Goal: Transaction & Acquisition: Book appointment/travel/reservation

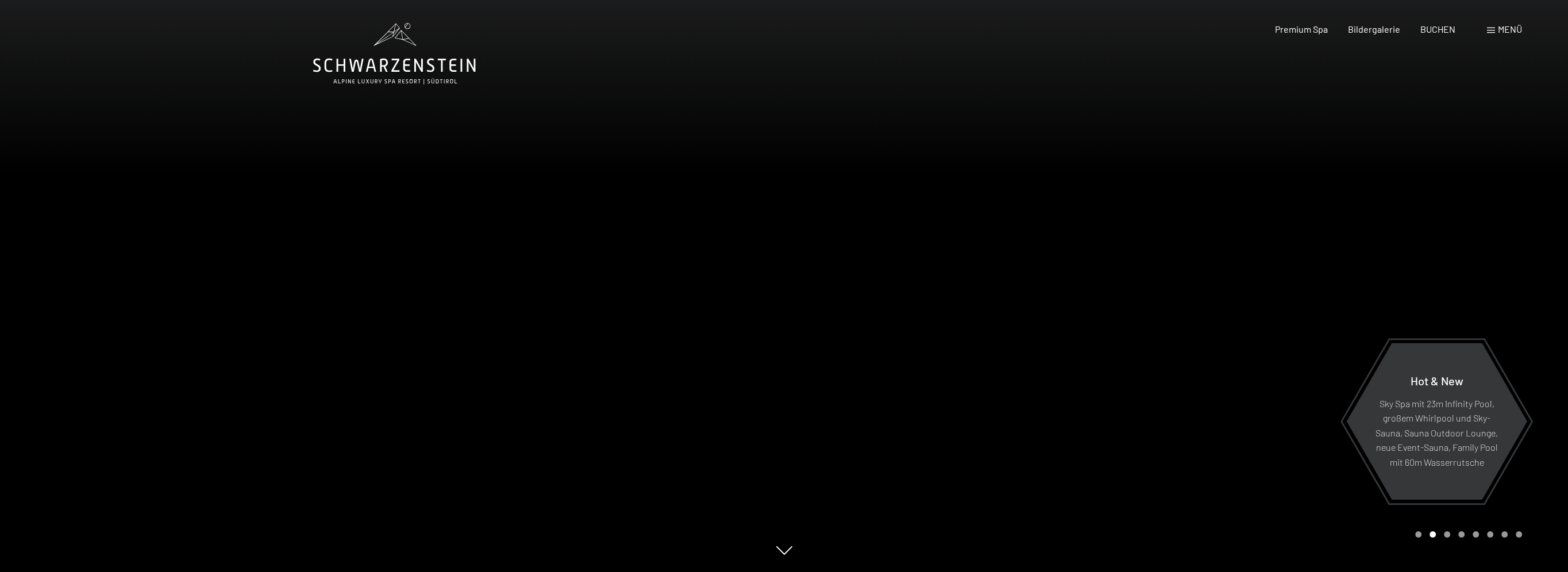
click at [1423, 35] on div "Buchen Anfragen Premium Spa Bildergalerie BUCHEN Menü DE IT EN Gutschein Bilder…" at bounding box center [1377, 29] width 288 height 13
click at [1429, 30] on span "BUCHEN" at bounding box center [1437, 27] width 35 height 11
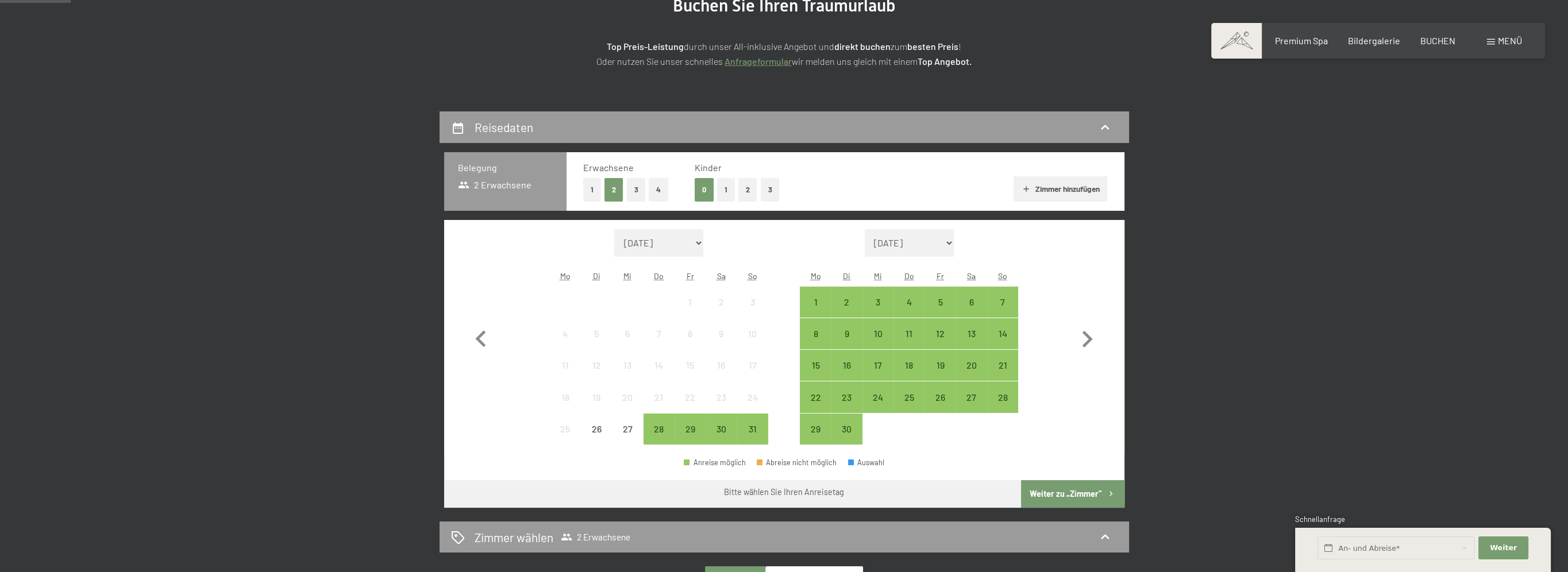
scroll to position [172, 0]
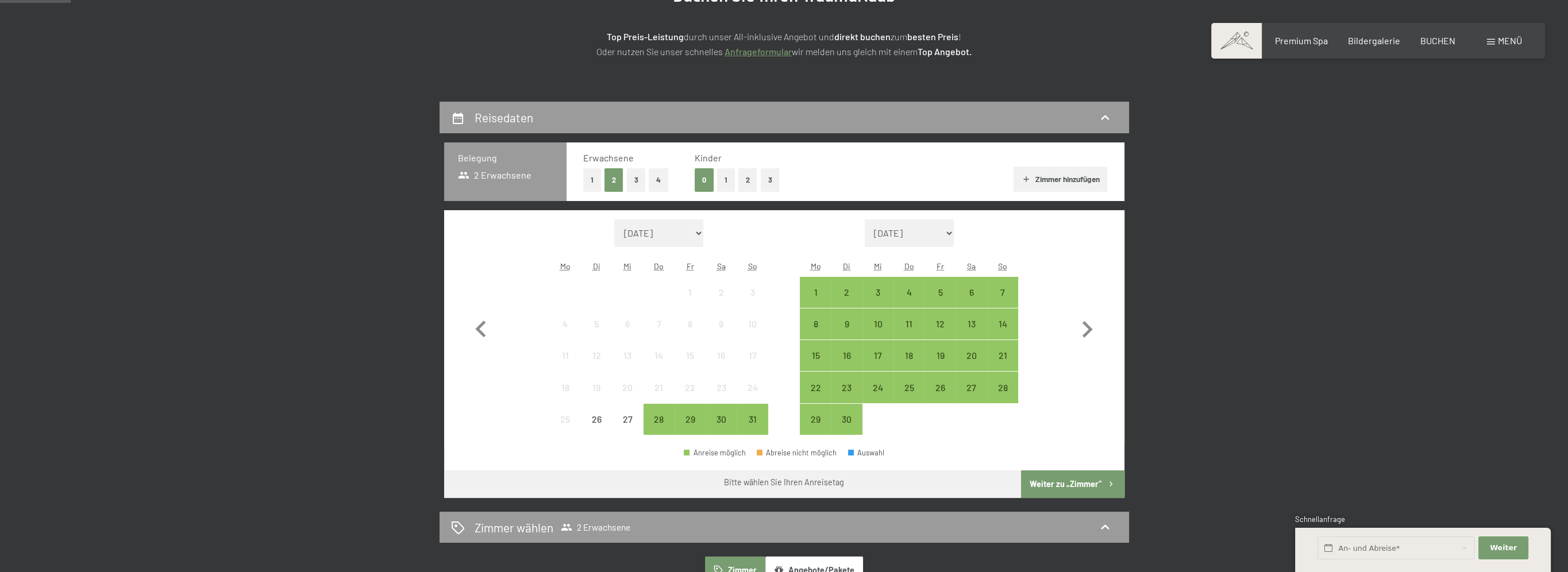
click at [723, 178] on button "1" at bounding box center [726, 180] width 18 height 24
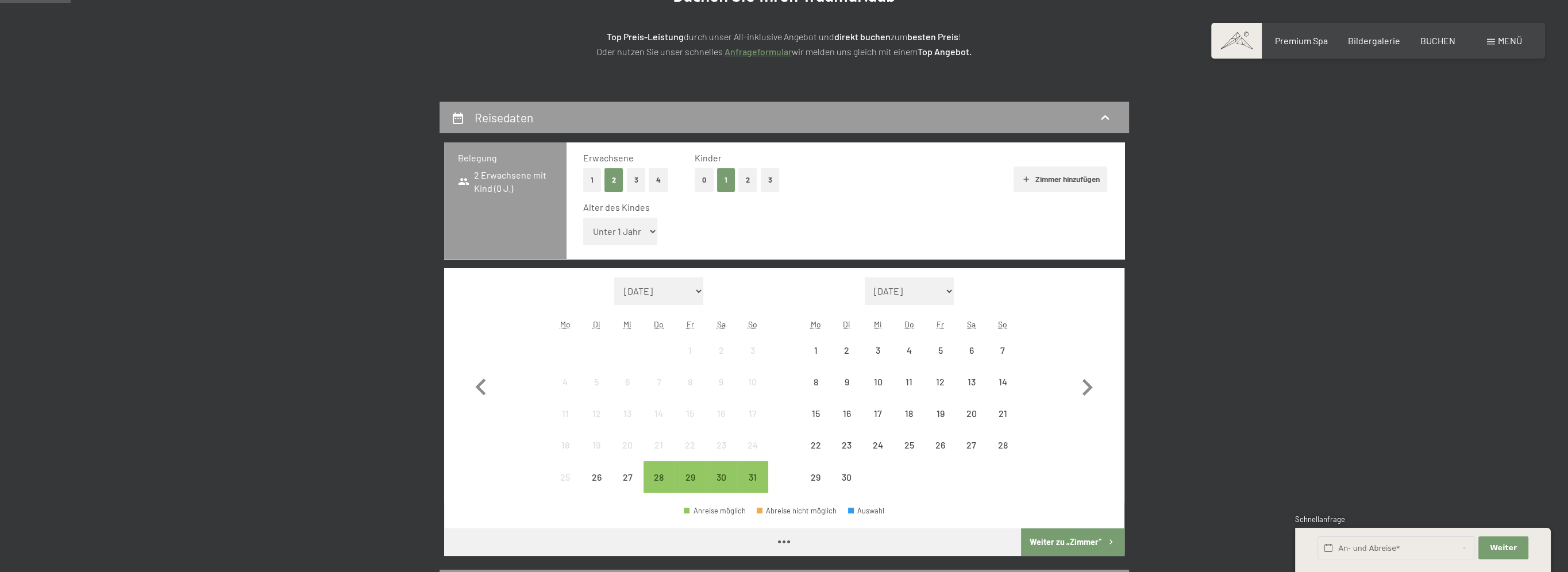
click at [625, 234] on select "Unter 1 Jahr 1 Jahr 2 Jahre 3 Jahre 4 Jahre 5 Jahre 6 Jahre 7 Jahre 8 Jahre 9 J…" at bounding box center [621, 231] width 75 height 27
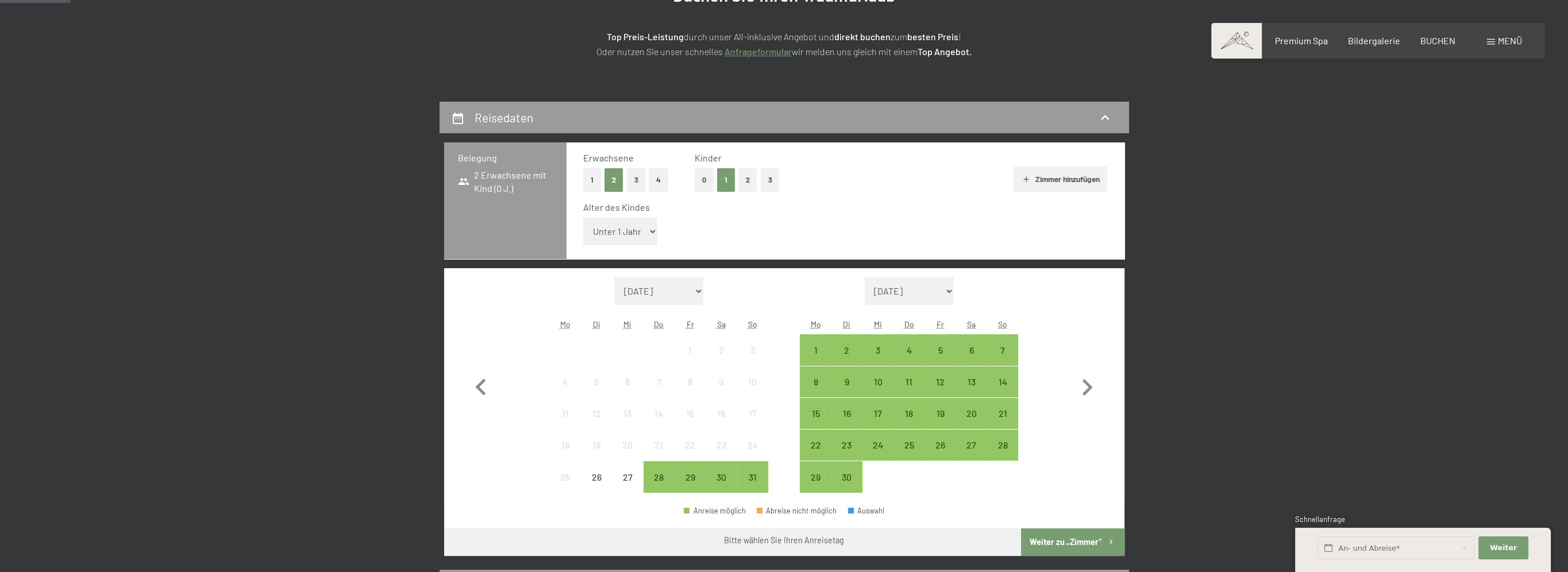
select select "12"
click at [583, 217] on select "Unter 1 Jahr 1 Jahr 2 Jahre 3 Jahre 4 Jahre 5 Jahre 6 Jahre 7 Jahre 8 Jahre 9 J…" at bounding box center [621, 231] width 75 height 27
click at [723, 467] on div "30" at bounding box center [721, 476] width 29 height 29
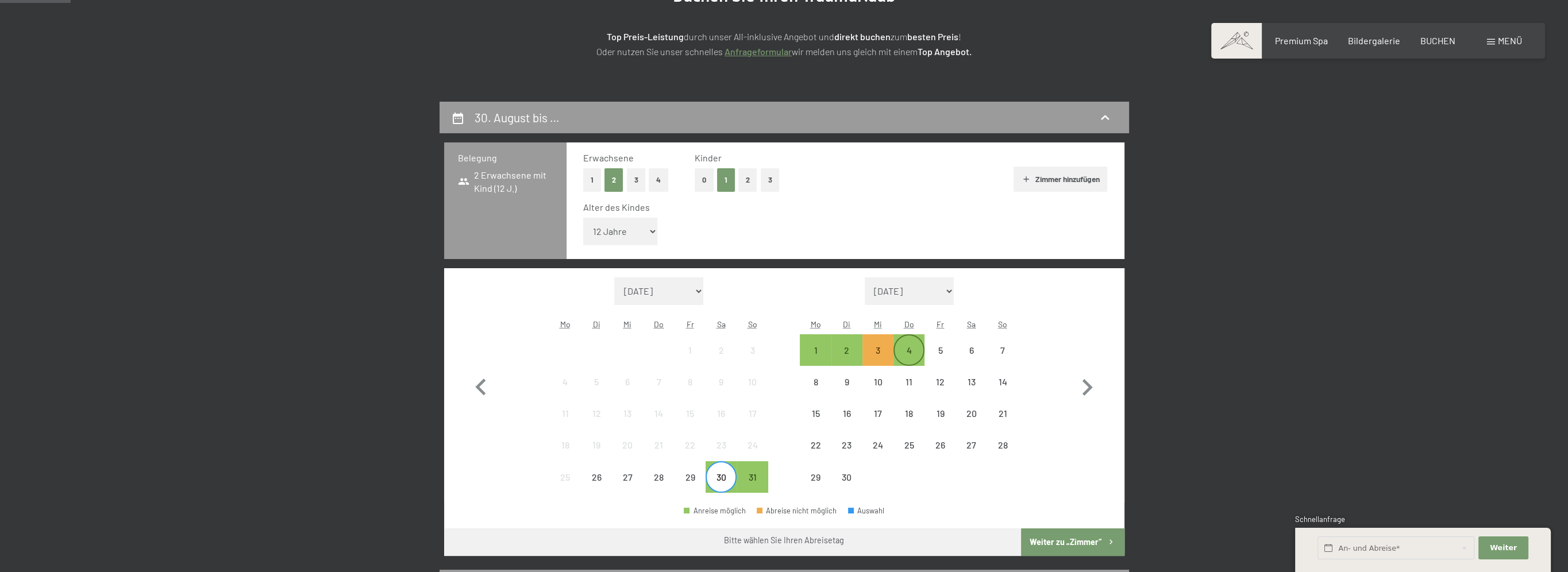
click at [908, 349] on div "4" at bounding box center [908, 360] width 29 height 29
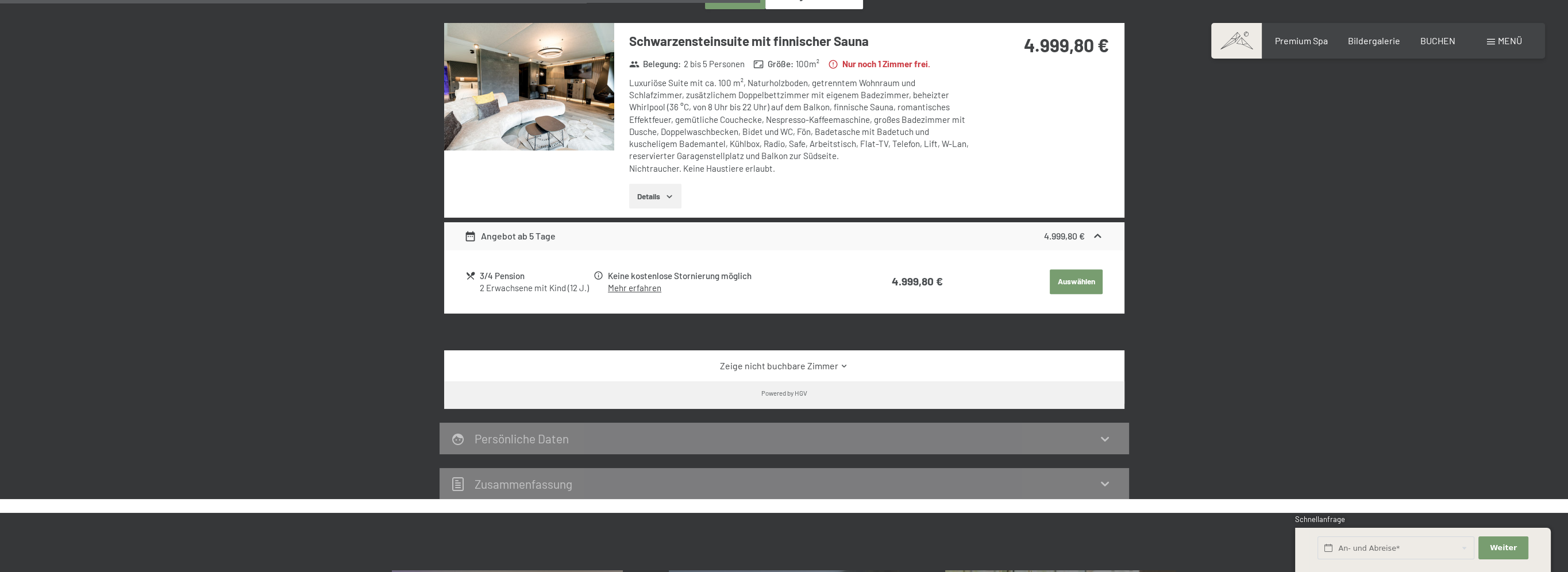
scroll to position [459, 0]
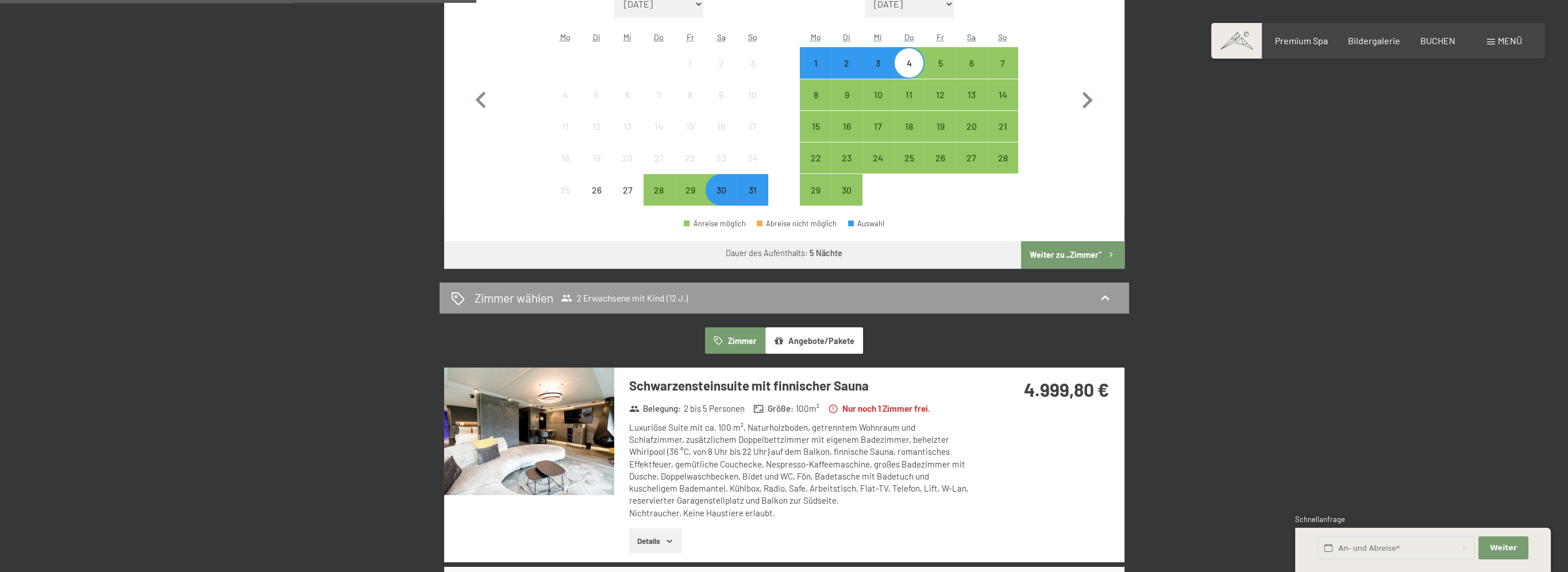
click at [726, 193] on div "30" at bounding box center [721, 200] width 29 height 29
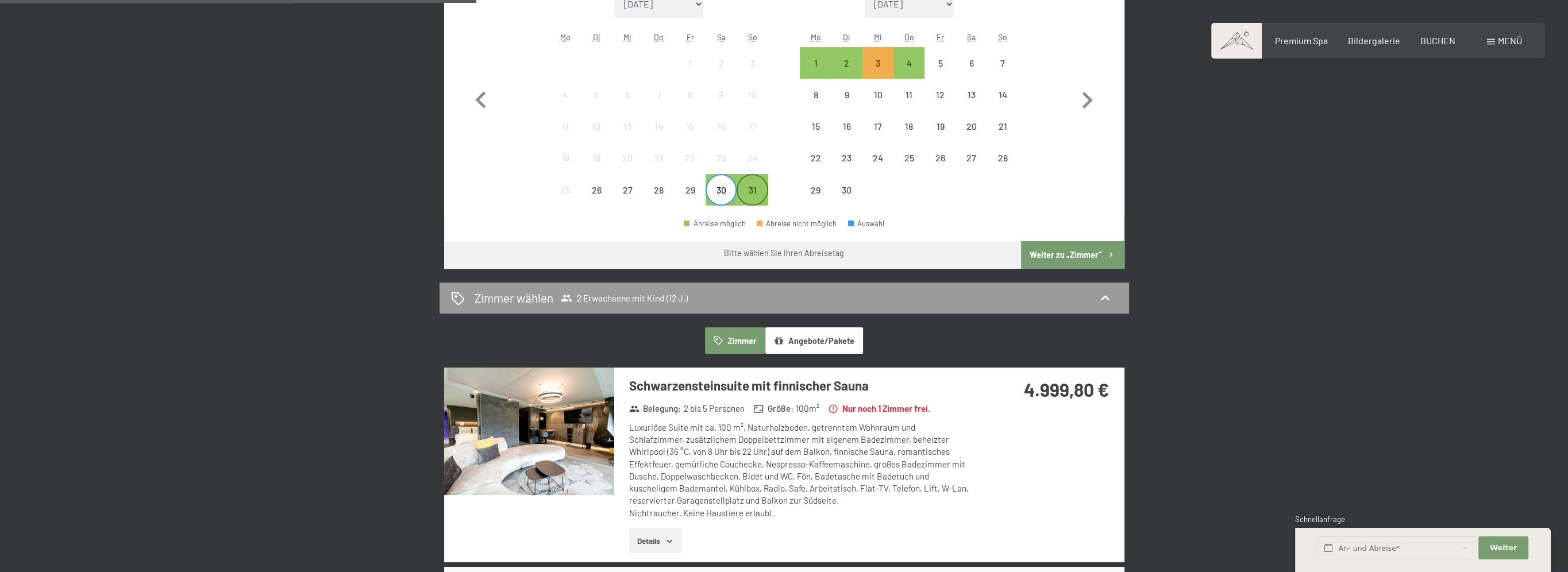
click at [753, 190] on div "31" at bounding box center [752, 200] width 29 height 29
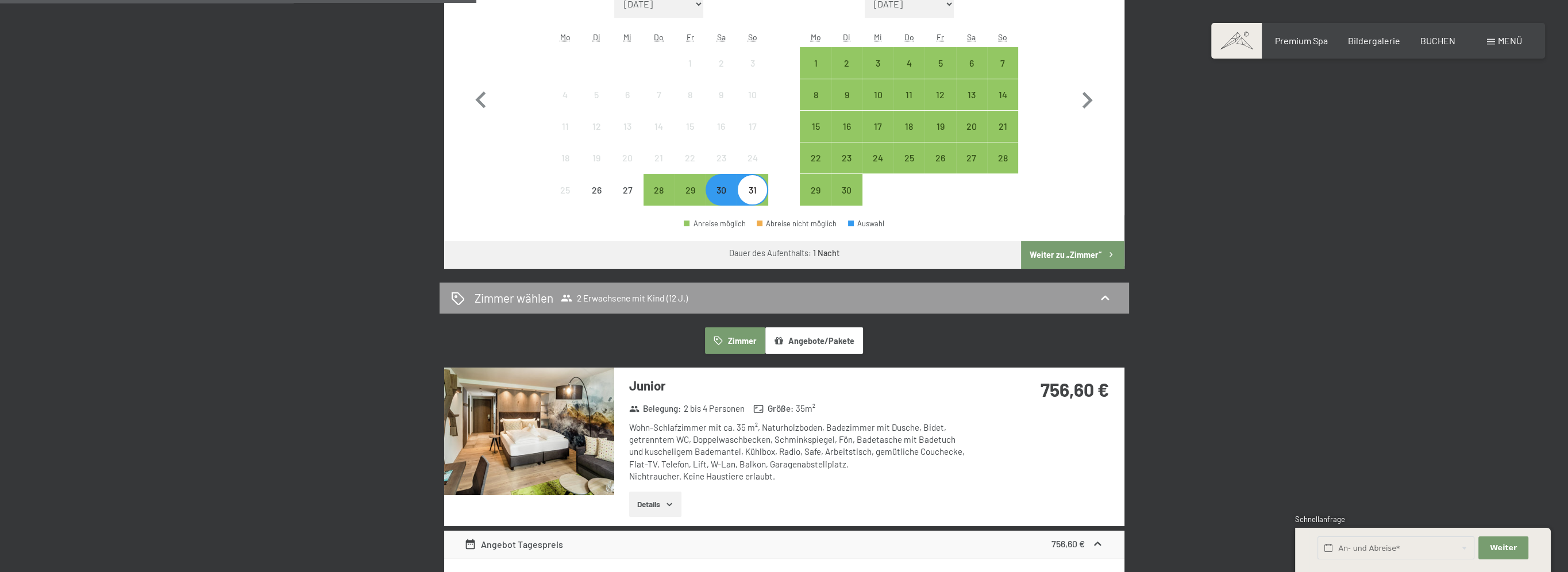
click at [762, 193] on div "31" at bounding box center [752, 200] width 29 height 29
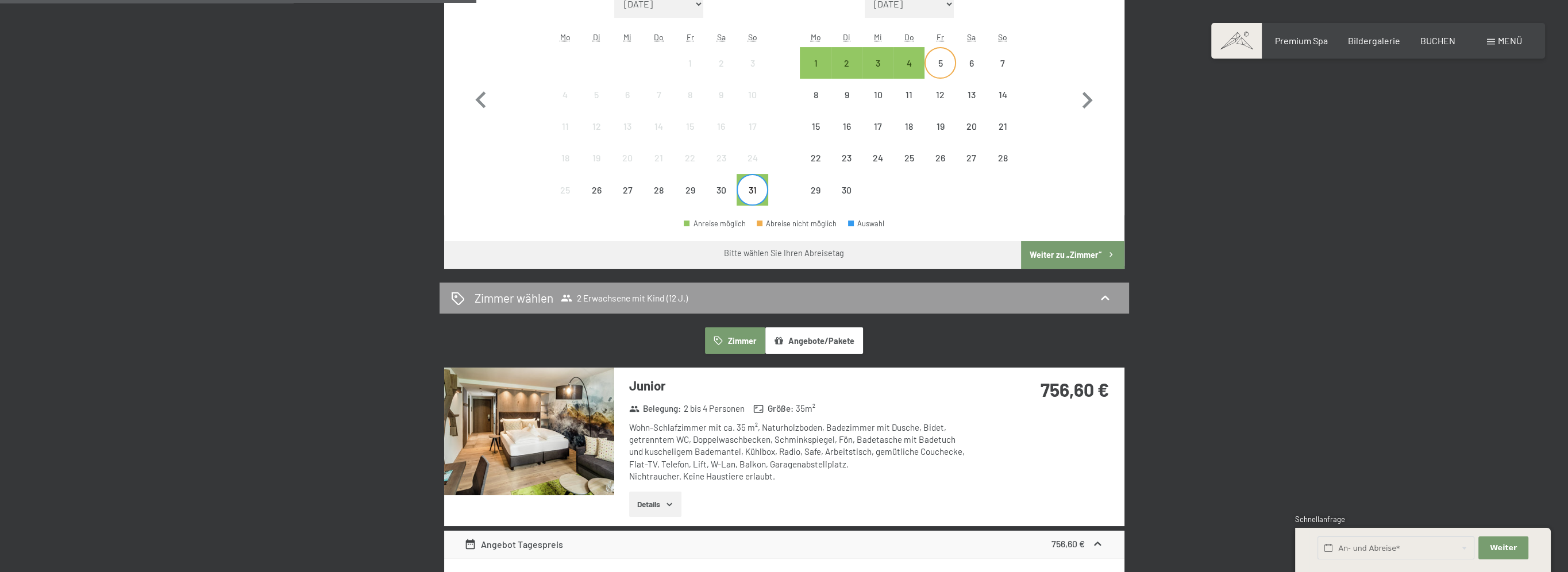
click at [936, 60] on div "5" at bounding box center [939, 73] width 29 height 29
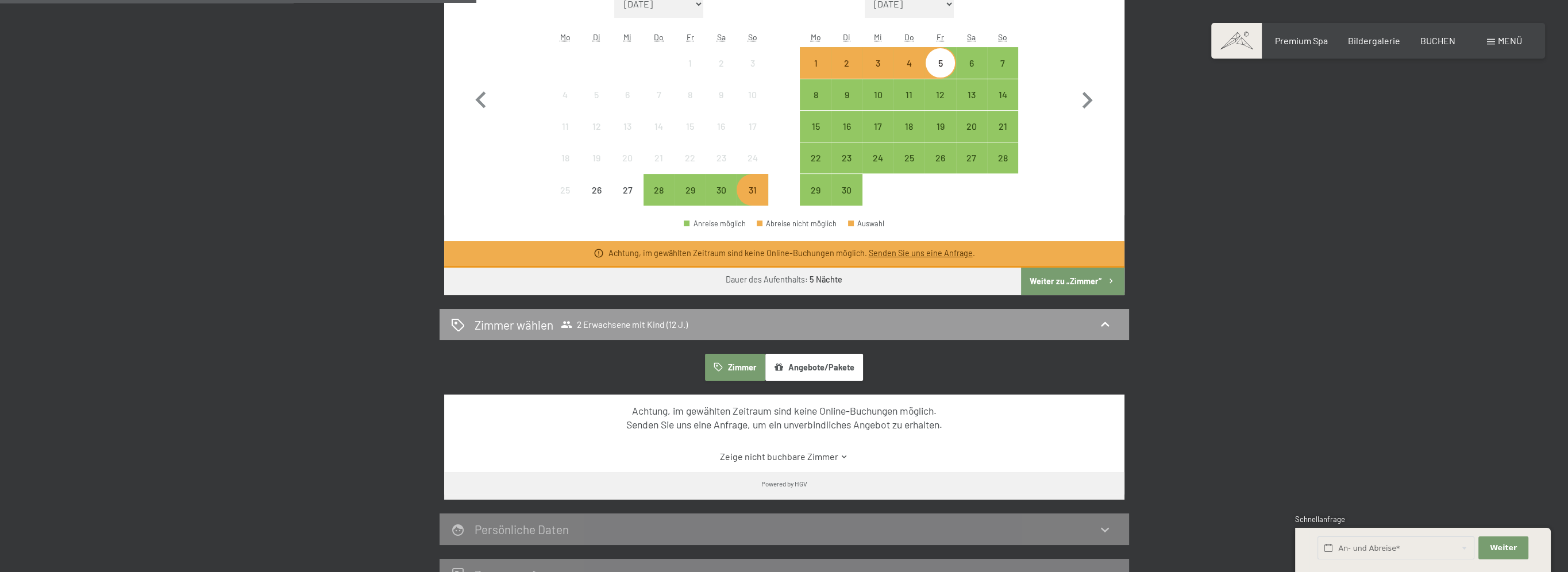
click at [751, 195] on div "31" at bounding box center [752, 200] width 29 height 29
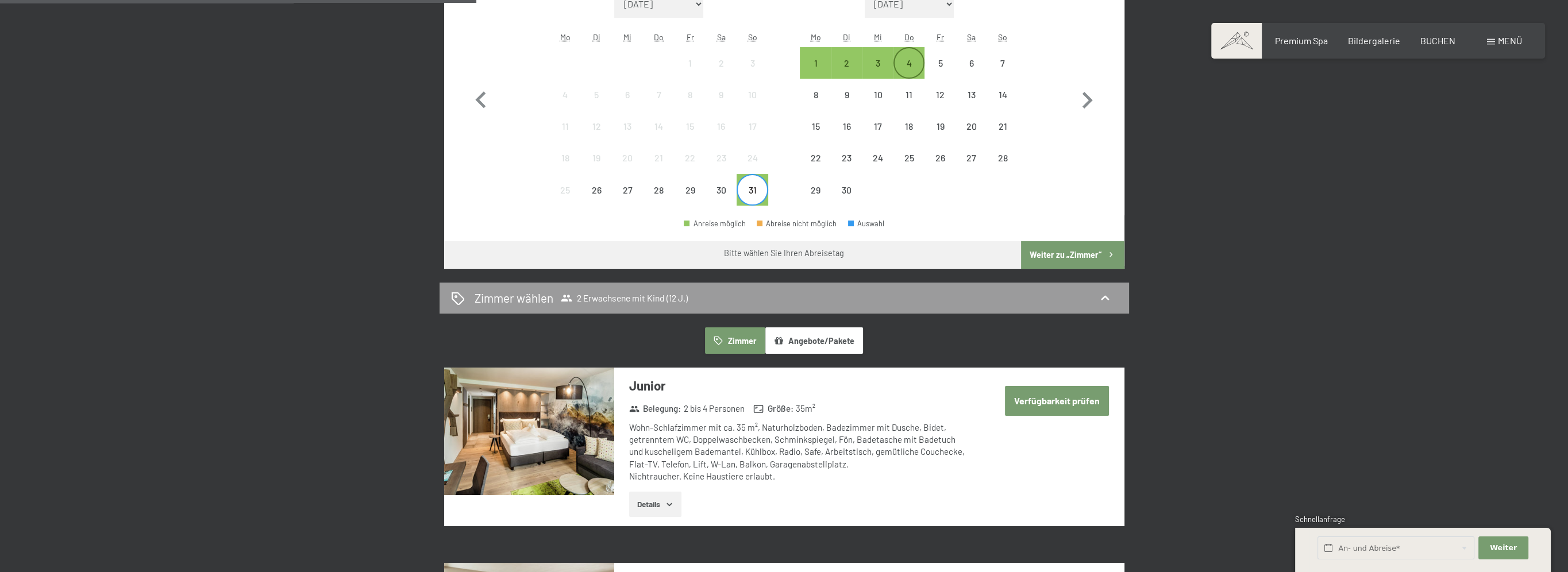
click at [916, 63] on div "4" at bounding box center [908, 73] width 29 height 29
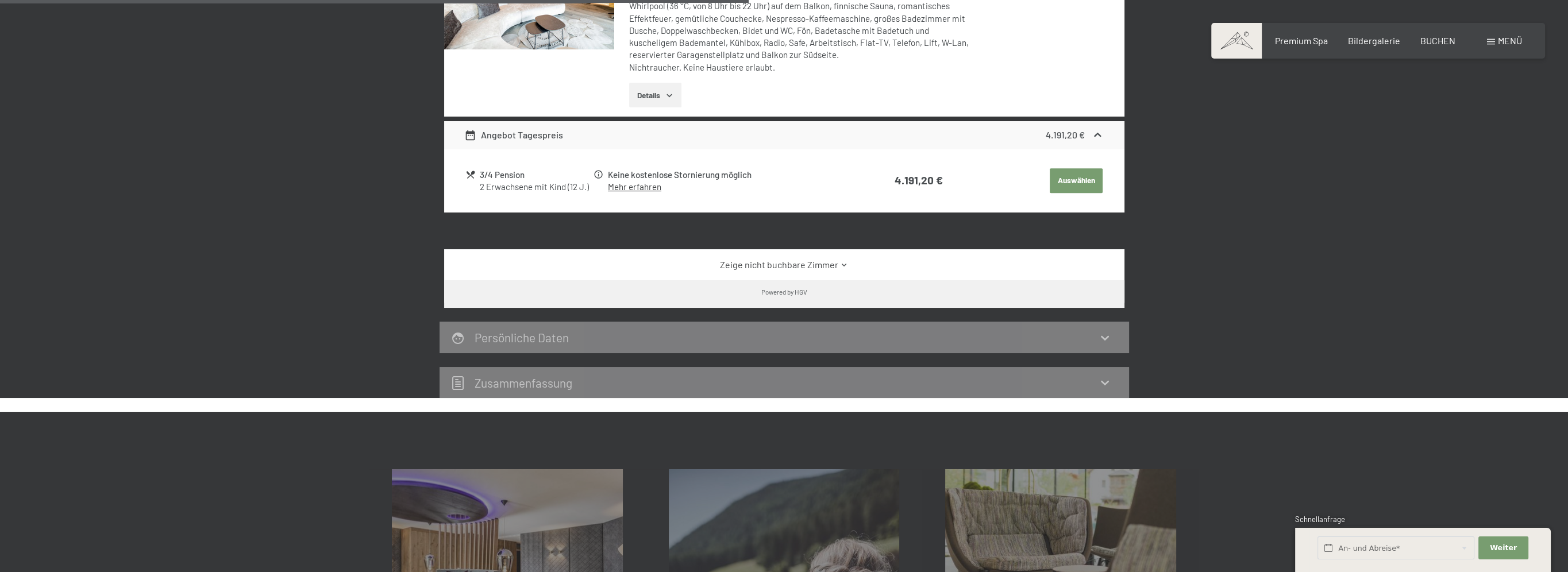
scroll to position [747, 0]
